Goal: Task Accomplishment & Management: Complete application form

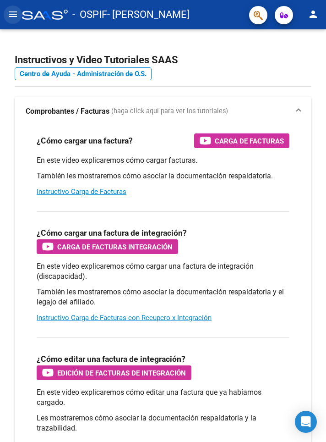
click at [15, 14] on mat-icon "menu" at bounding box center [12, 14] width 11 height 11
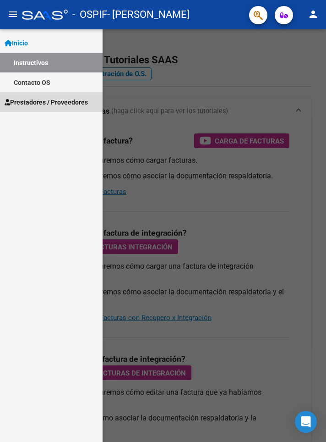
click at [41, 103] on span "Prestadores / Proveedores" at bounding box center [46, 102] width 83 height 10
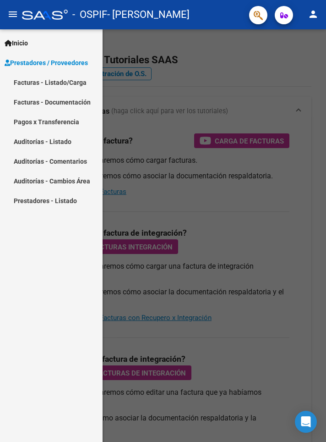
click at [76, 82] on link "Facturas - Listado/Carga" at bounding box center [51, 82] width 103 height 20
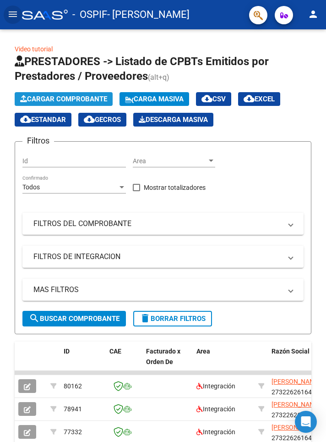
click at [102, 93] on button "Cargar Comprobante" at bounding box center [64, 99] width 98 height 14
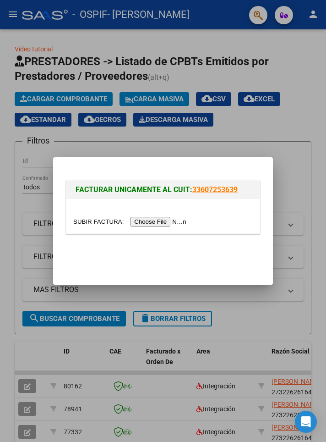
click at [173, 220] on input "file" at bounding box center [131, 222] width 116 height 10
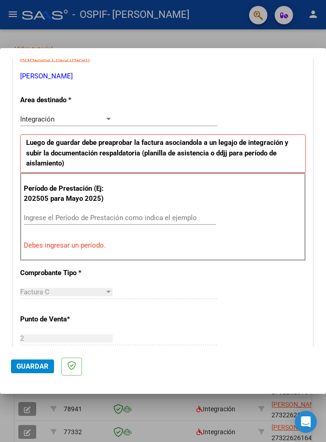
scroll to position [185, 0]
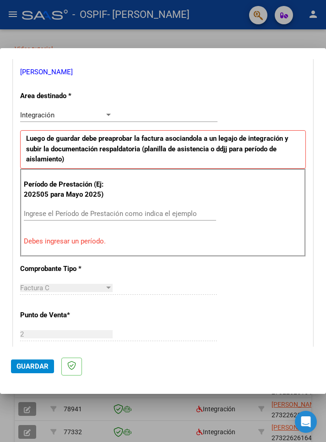
click at [66, 209] on input "Ingrese el Período de Prestación como indica el ejemplo" at bounding box center [69, 213] width 90 height 8
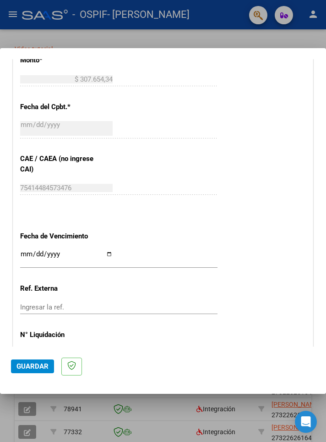
scroll to position [526, 0]
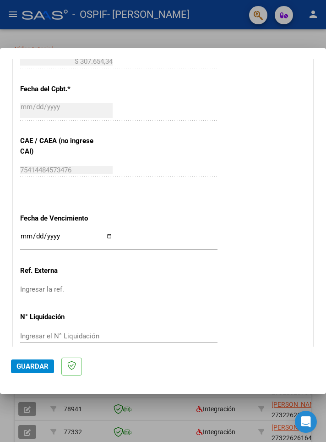
type input "202509"
click at [110, 232] on input "Ingresar la fecha" at bounding box center [66, 239] width 93 height 15
type input "[DATE]"
click at [40, 370] on span "Guardar" at bounding box center [32, 366] width 32 height 8
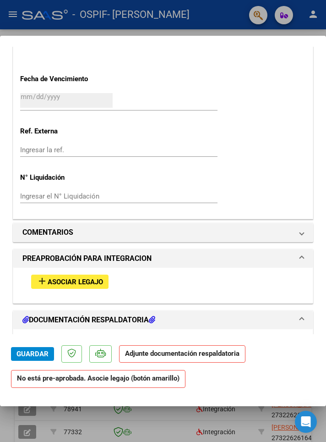
scroll to position [633, 0]
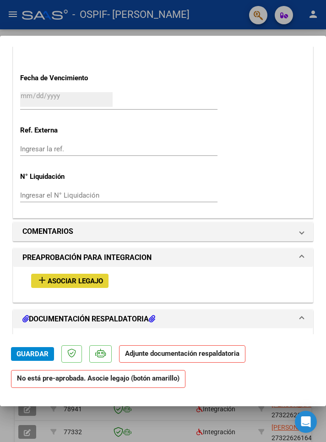
click at [93, 277] on span "Asociar Legajo" at bounding box center [75, 281] width 55 height 8
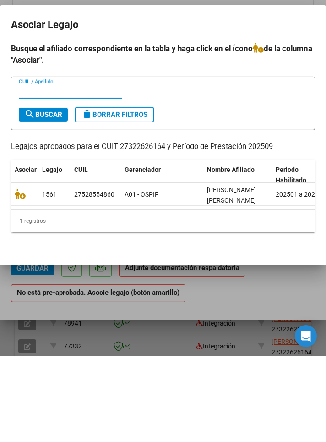
click at [20, 277] on icon at bounding box center [20, 280] width 11 height 10
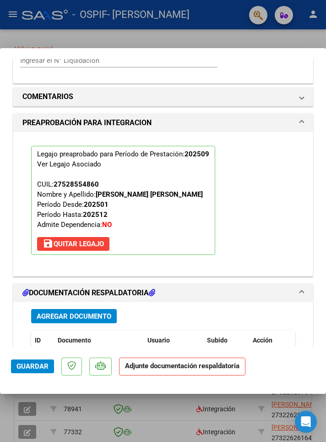
scroll to position [802, 0]
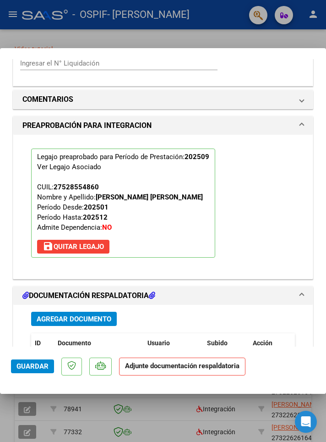
click at [178, 375] on p "Adjunte documentación respaldatoria" at bounding box center [182, 366] width 126 height 18
click at [179, 370] on strong "Adjunte documentación respaldatoria" at bounding box center [182, 366] width 115 height 8
click at [105, 315] on span "Agregar Documento" at bounding box center [74, 319] width 75 height 8
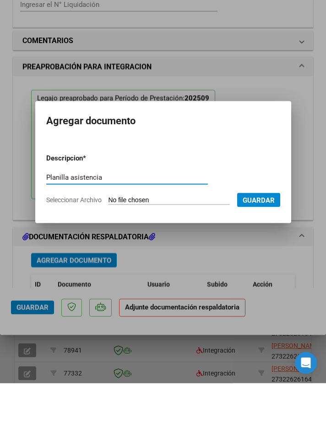
type input "Planilla asistencia"
click at [178, 255] on input "Seleccionar Archivo" at bounding box center [169, 259] width 121 height 9
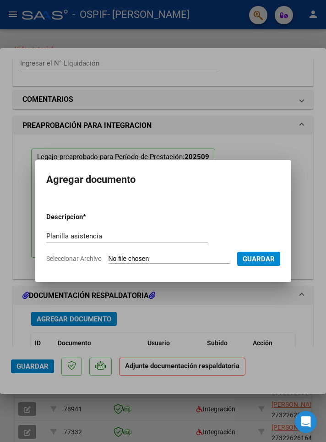
type input "C:\fakepath\Planilla septiembre.pdf"
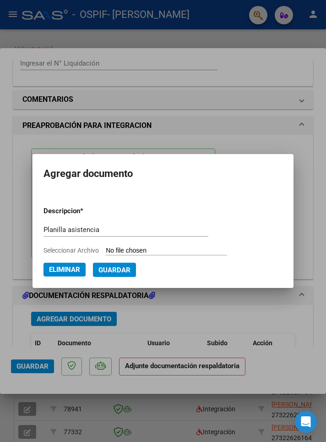
click at [126, 272] on span "Guardar" at bounding box center [115, 270] width 32 height 8
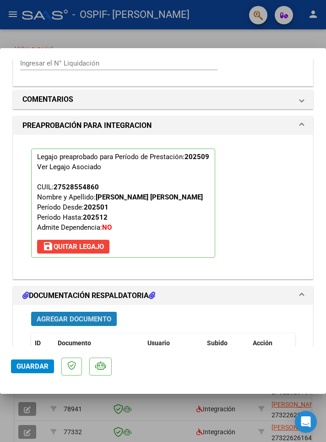
click at [108, 315] on span "Agregar Documento" at bounding box center [74, 319] width 75 height 8
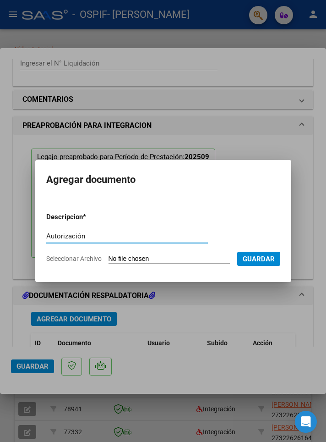
type input "Autorización"
click at [171, 255] on input "Seleccionar Archivo" at bounding box center [169, 259] width 121 height 9
type input "C:\fakepath\IMG-20250604-WA0011(4).jpg"
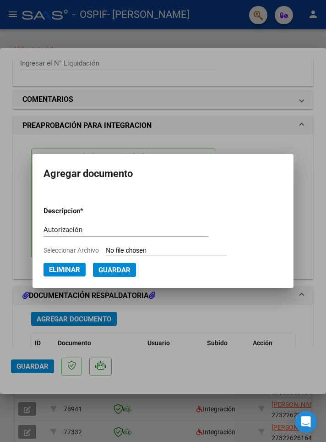
click at [128, 266] on span "Guardar" at bounding box center [115, 270] width 32 height 8
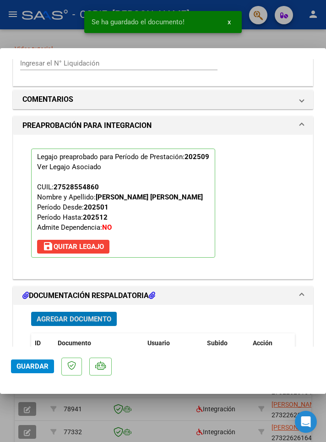
click at [42, 370] on span "Guardar" at bounding box center [32, 366] width 32 height 8
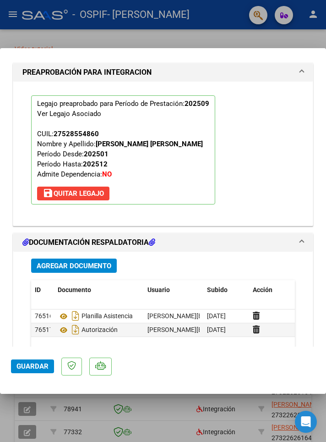
scroll to position [927, 0]
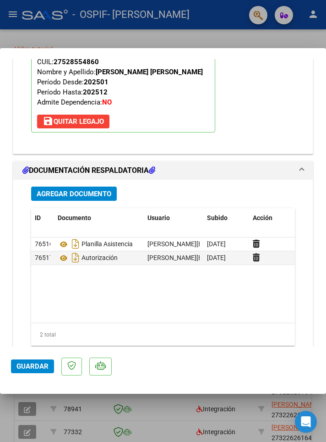
click at [37, 370] on span "Guardar" at bounding box center [32, 366] width 32 height 8
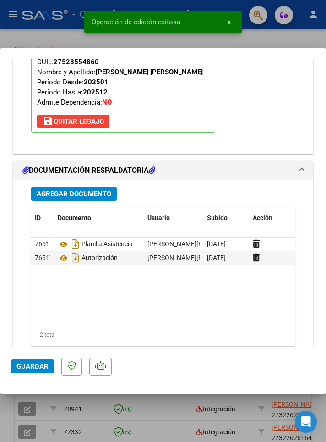
click at [161, 428] on div at bounding box center [163, 221] width 326 height 442
type input "$ 0,00"
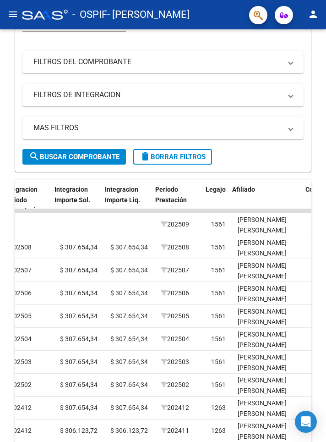
scroll to position [0, 1056]
